Goal: Task Accomplishment & Management: Use online tool/utility

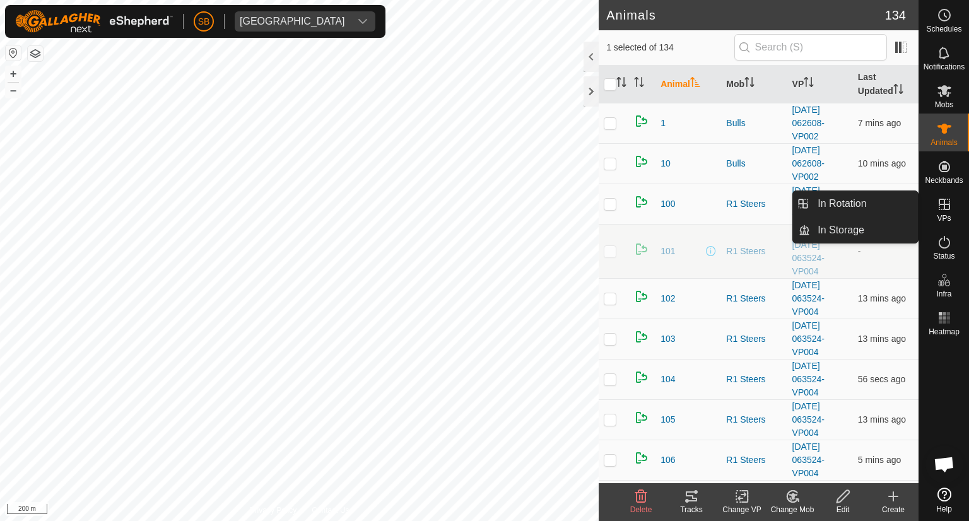
drag, startPoint x: 946, startPoint y: 190, endPoint x: 946, endPoint y: 208, distance: 17.7
click at [946, 208] on icon at bounding box center [944, 204] width 15 height 15
click at [856, 202] on link "In Rotation" at bounding box center [864, 203] width 108 height 25
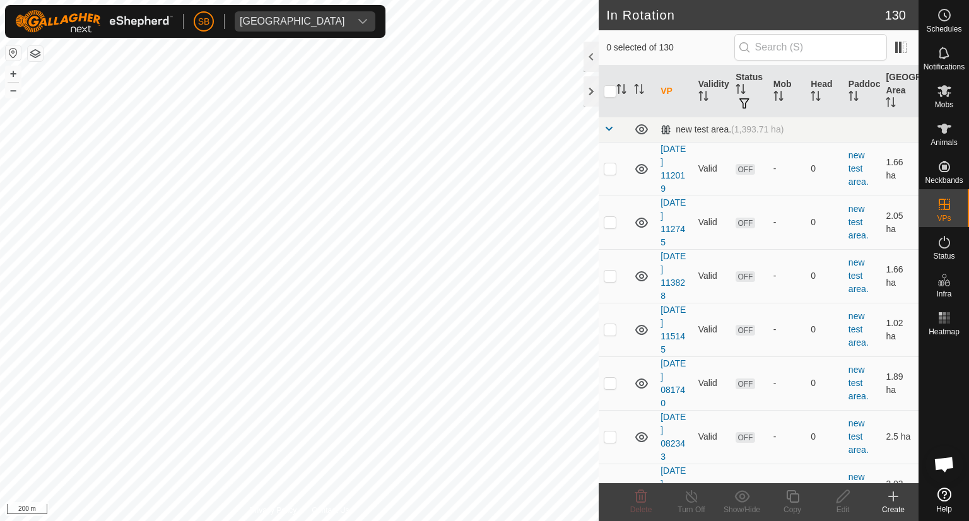
checkbox input "true"
click at [800, 496] on icon at bounding box center [793, 496] width 16 height 15
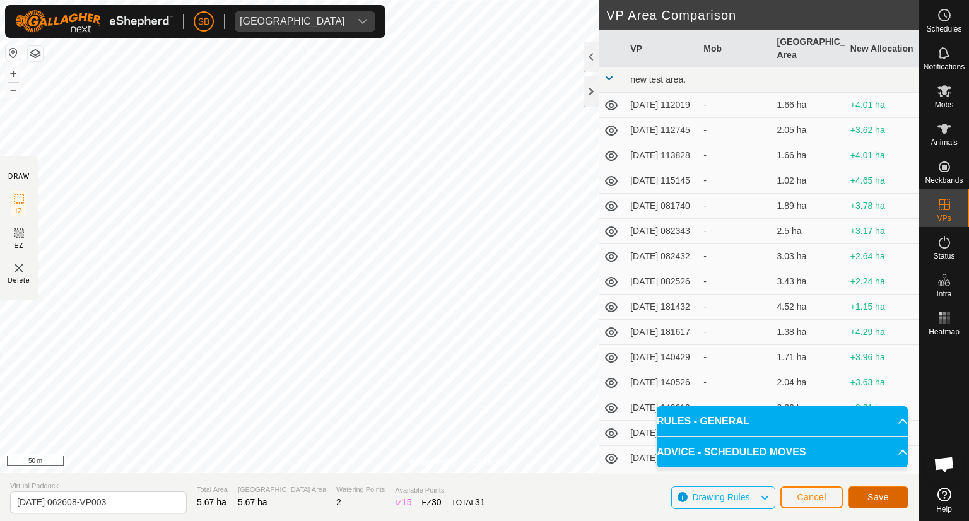
click at [877, 495] on span "Save" at bounding box center [877, 497] width 21 height 10
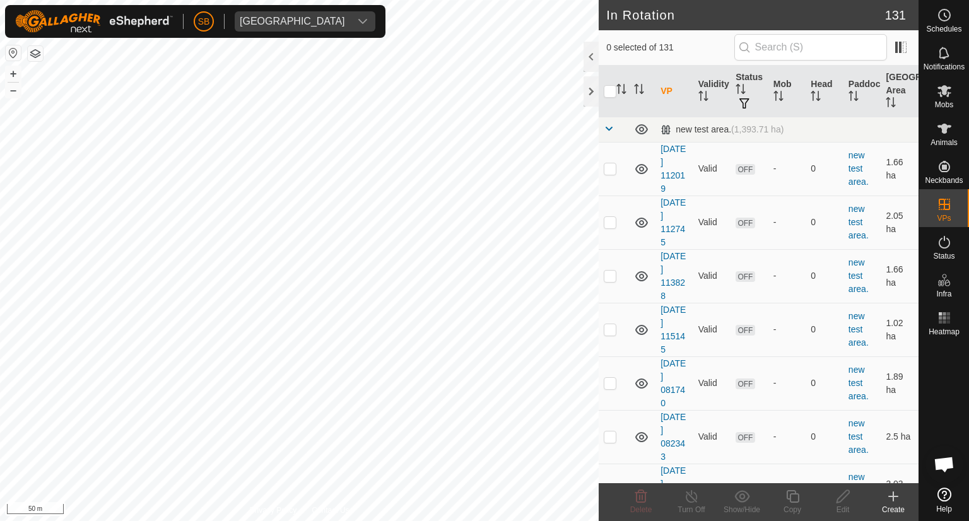
checkbox input "true"
click at [947, 93] on icon at bounding box center [944, 91] width 14 height 12
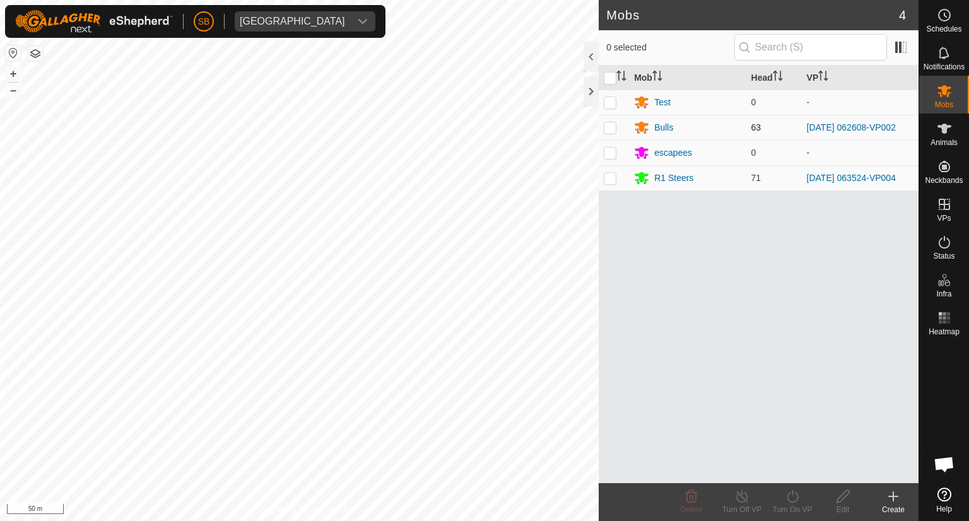
click at [609, 129] on p-checkbox at bounding box center [610, 127] width 13 height 10
checkbox input "true"
click at [794, 493] on icon at bounding box center [793, 496] width 16 height 15
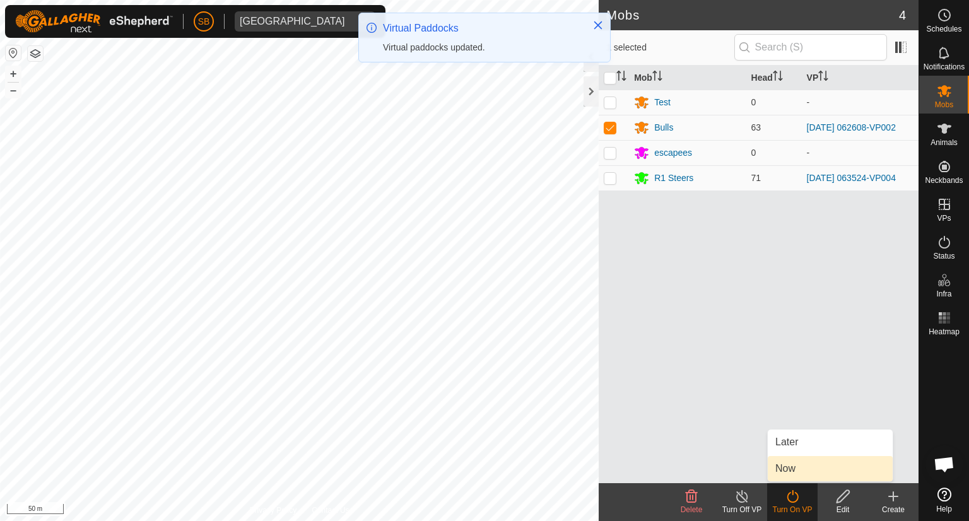
click at [793, 469] on link "Now" at bounding box center [830, 468] width 125 height 25
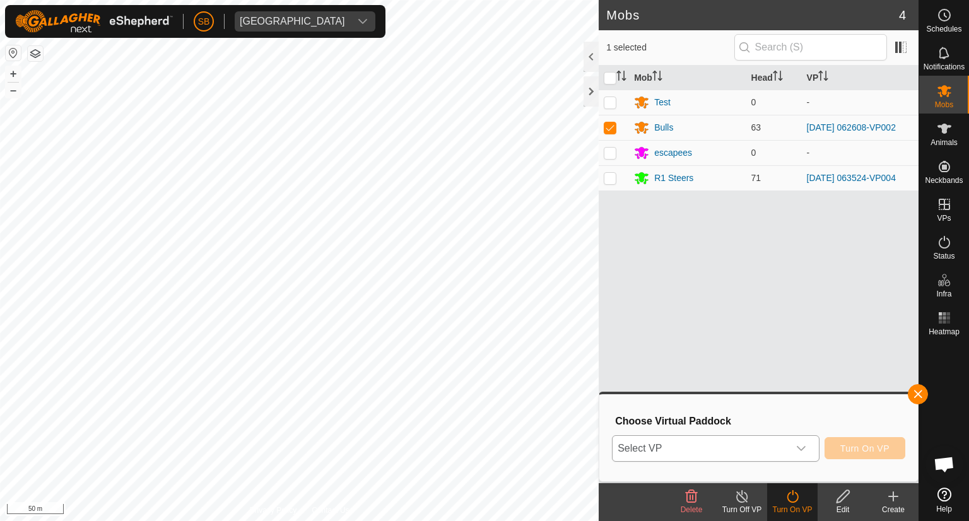
click at [805, 445] on icon "dropdown trigger" at bounding box center [801, 448] width 10 height 10
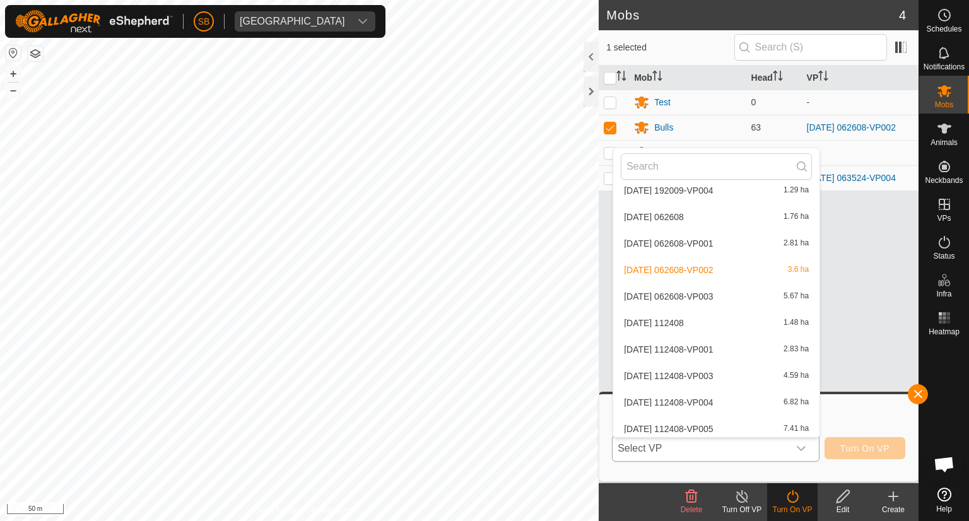
scroll to position [3246, 0]
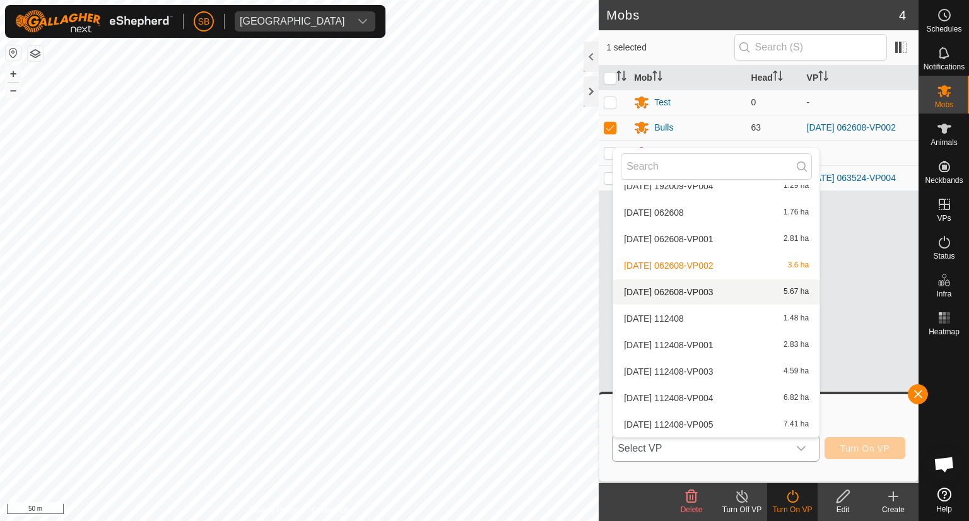
click at [742, 293] on li "[DATE] 062608-VP003 5.67 ha" at bounding box center [716, 291] width 206 height 25
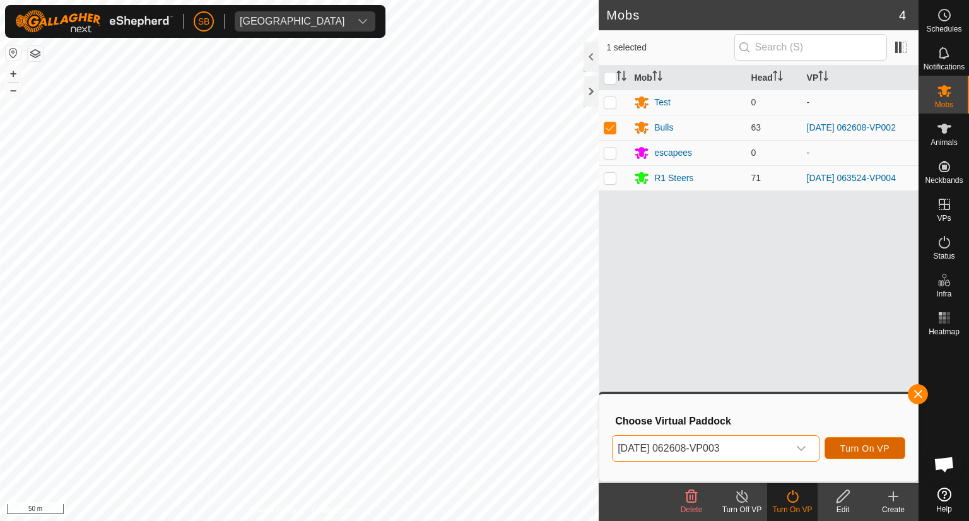
click at [870, 448] on span "Turn On VP" at bounding box center [864, 448] width 49 height 10
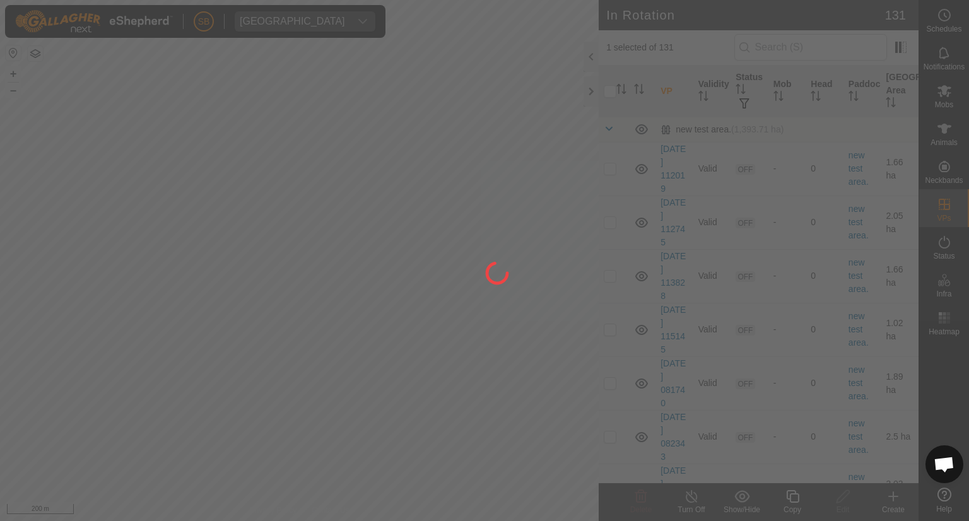
click at [320, 201] on div at bounding box center [484, 260] width 969 height 521
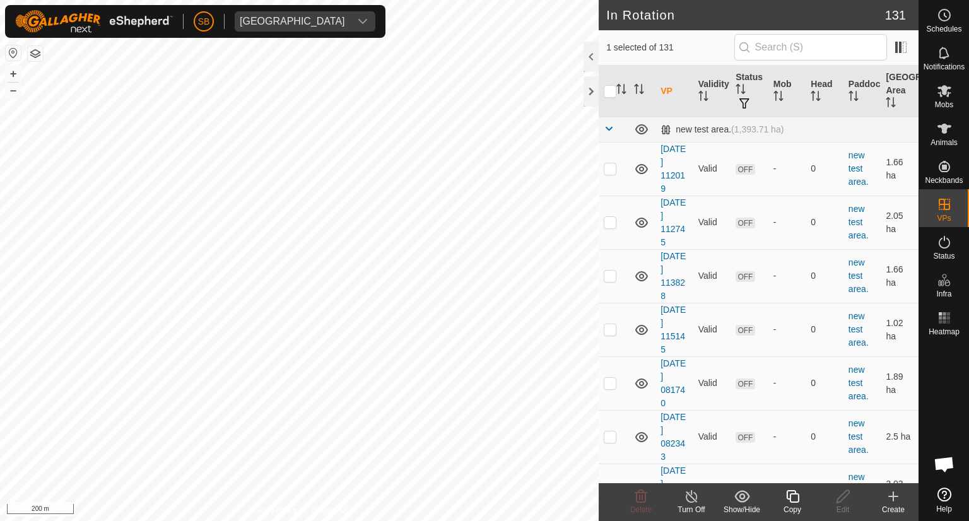
checkbox input "false"
